Goal: Information Seeking & Learning: Learn about a topic

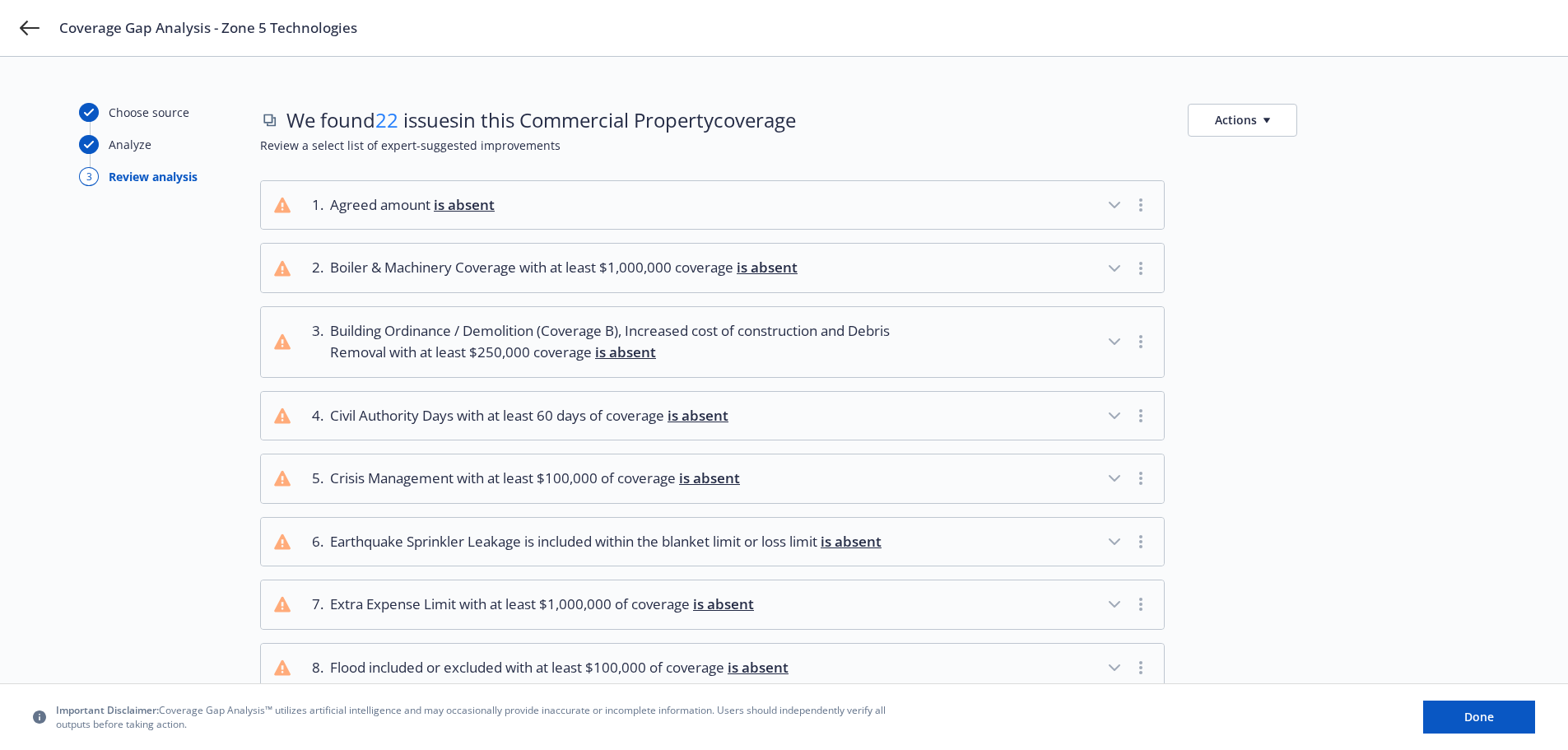
scroll to position [576, 0]
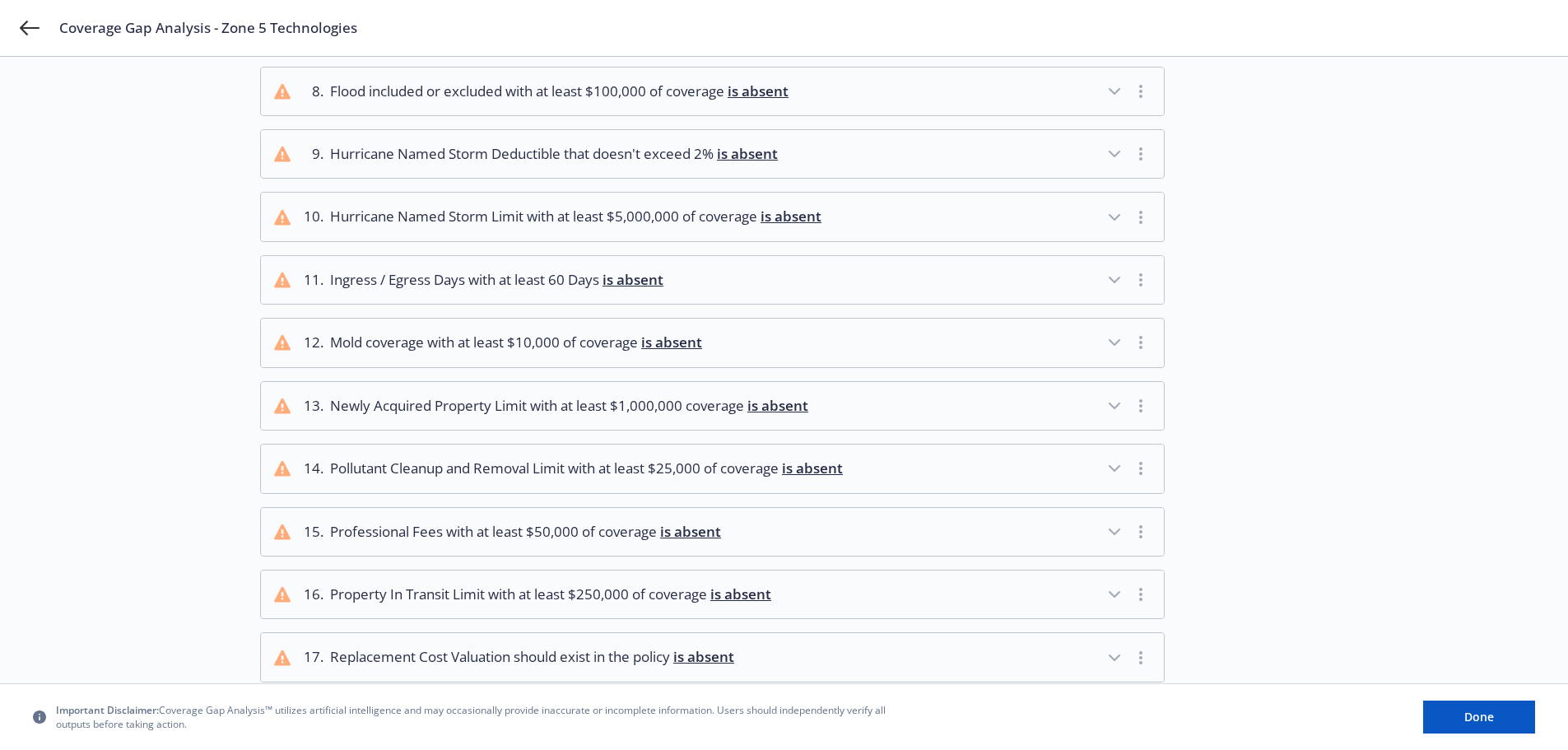
click at [192, 181] on div "Choose source Analyze 3 Review analysis" at bounding box center [169, 298] width 181 height 1543
